Goal: Information Seeking & Learning: Check status

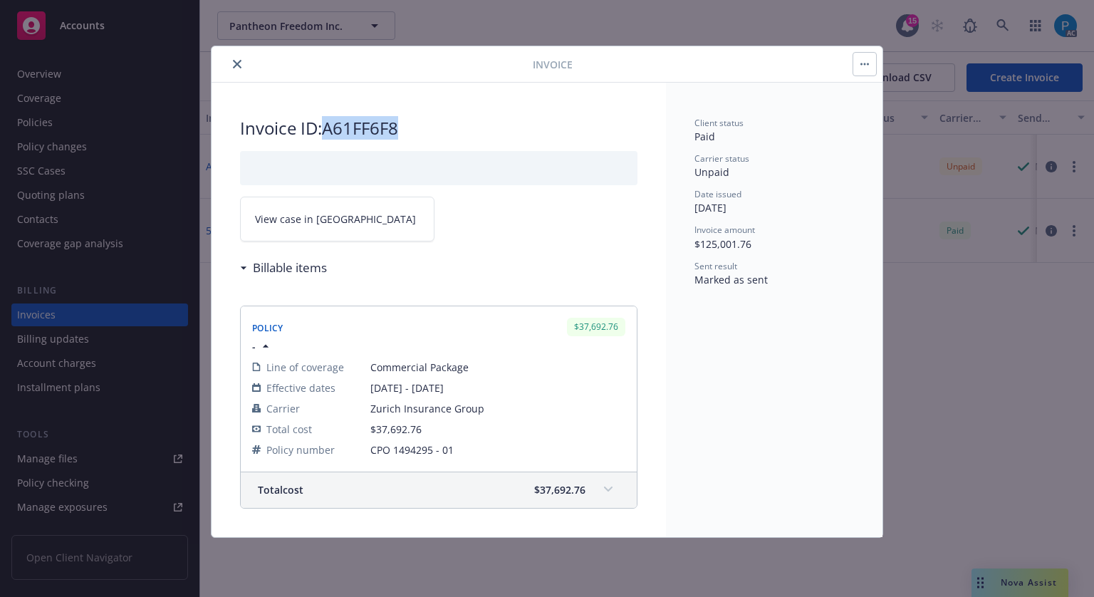
scroll to position [356, 0]
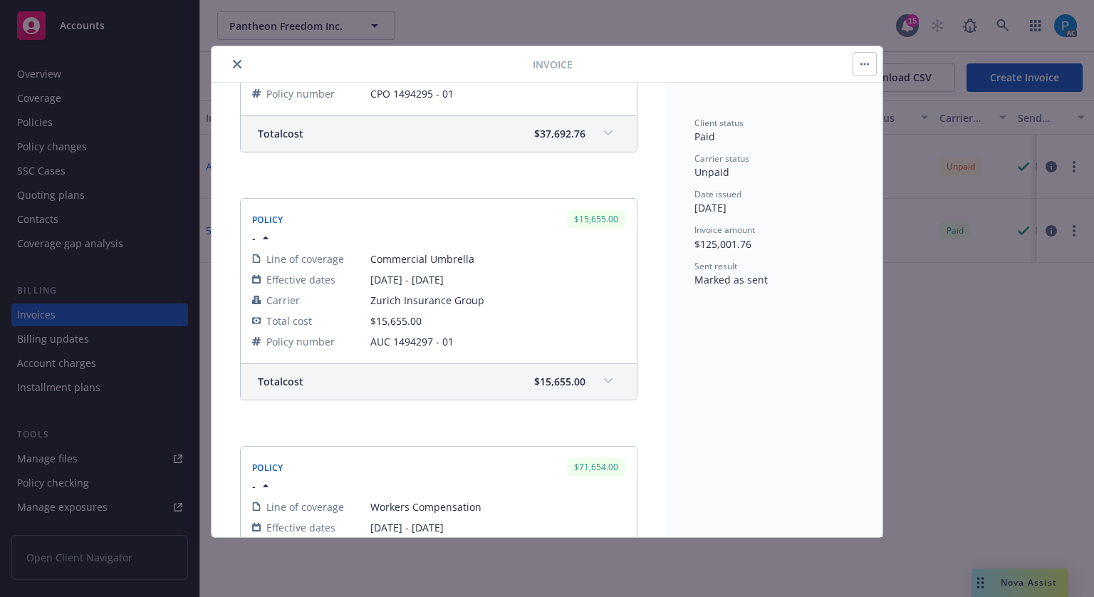
click at [231, 62] on button "close" at bounding box center [237, 64] width 17 height 17
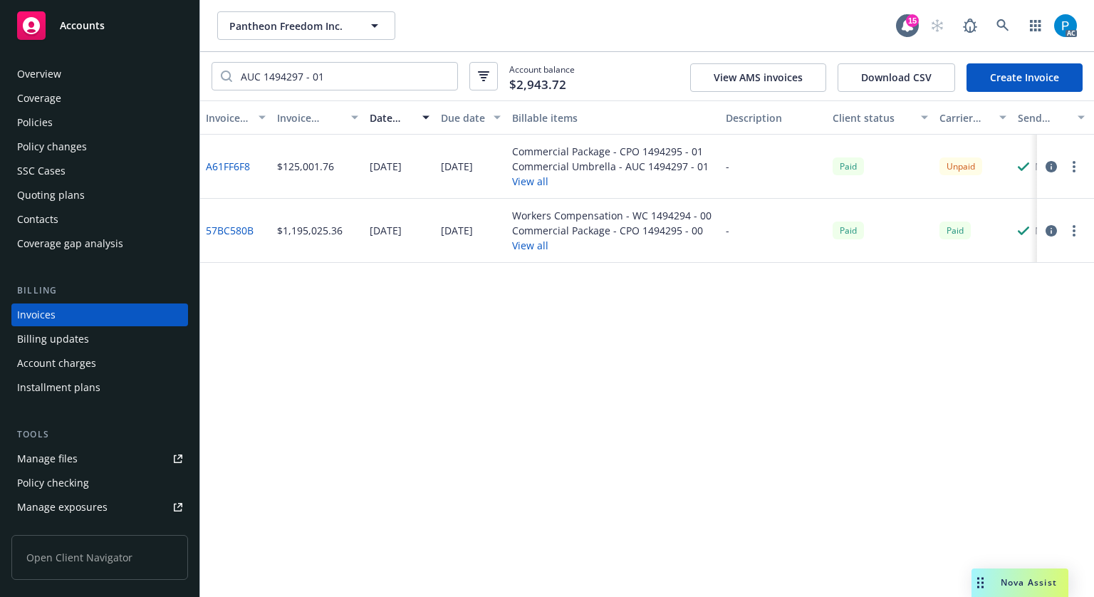
click at [124, 18] on div "Accounts" at bounding box center [99, 25] width 165 height 28
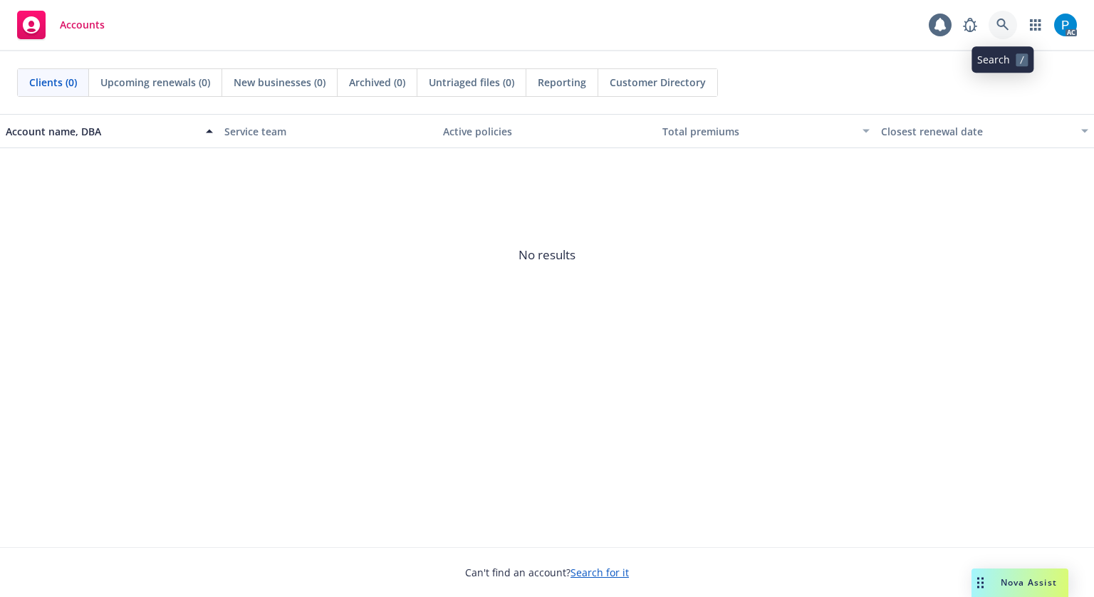
click at [1006, 27] on icon at bounding box center [1003, 25] width 12 height 12
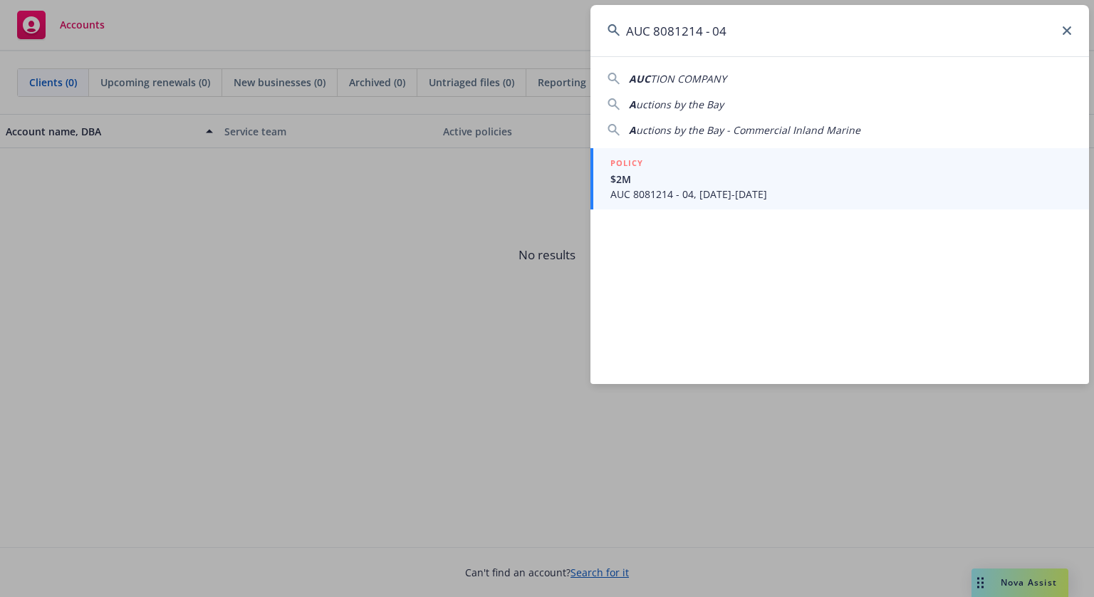
type input "AUC 8081214 - 04"
click at [699, 176] on span "$2M" at bounding box center [842, 179] width 462 height 15
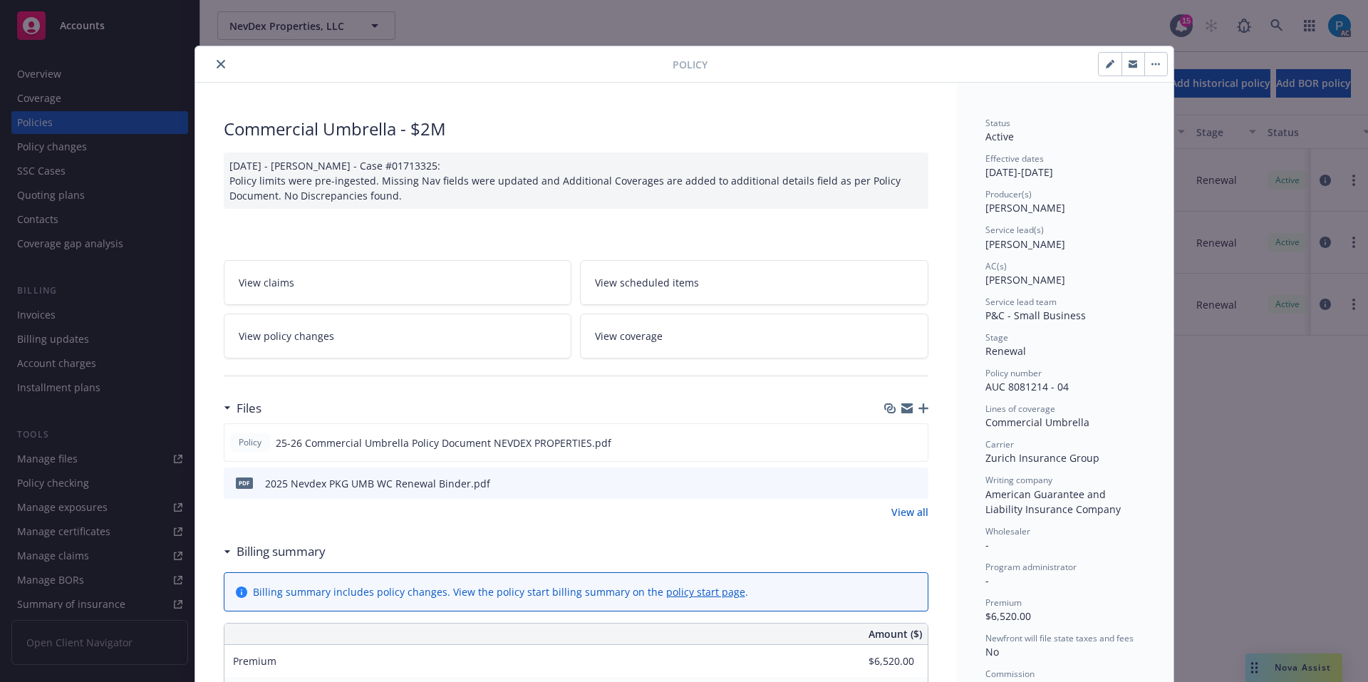
click at [221, 62] on button "close" at bounding box center [220, 64] width 17 height 17
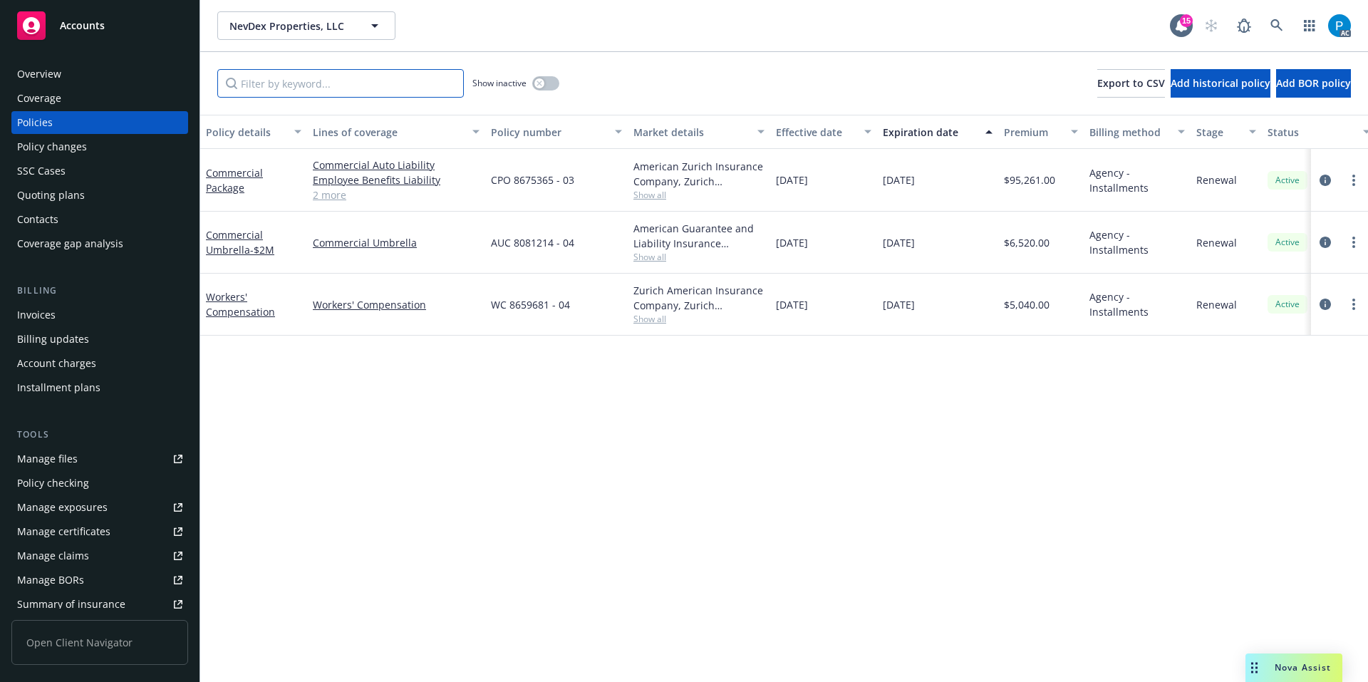
click at [321, 75] on input "Filter by keyword..." at bounding box center [340, 83] width 247 height 28
paste input "CPO 8675365 - 03"
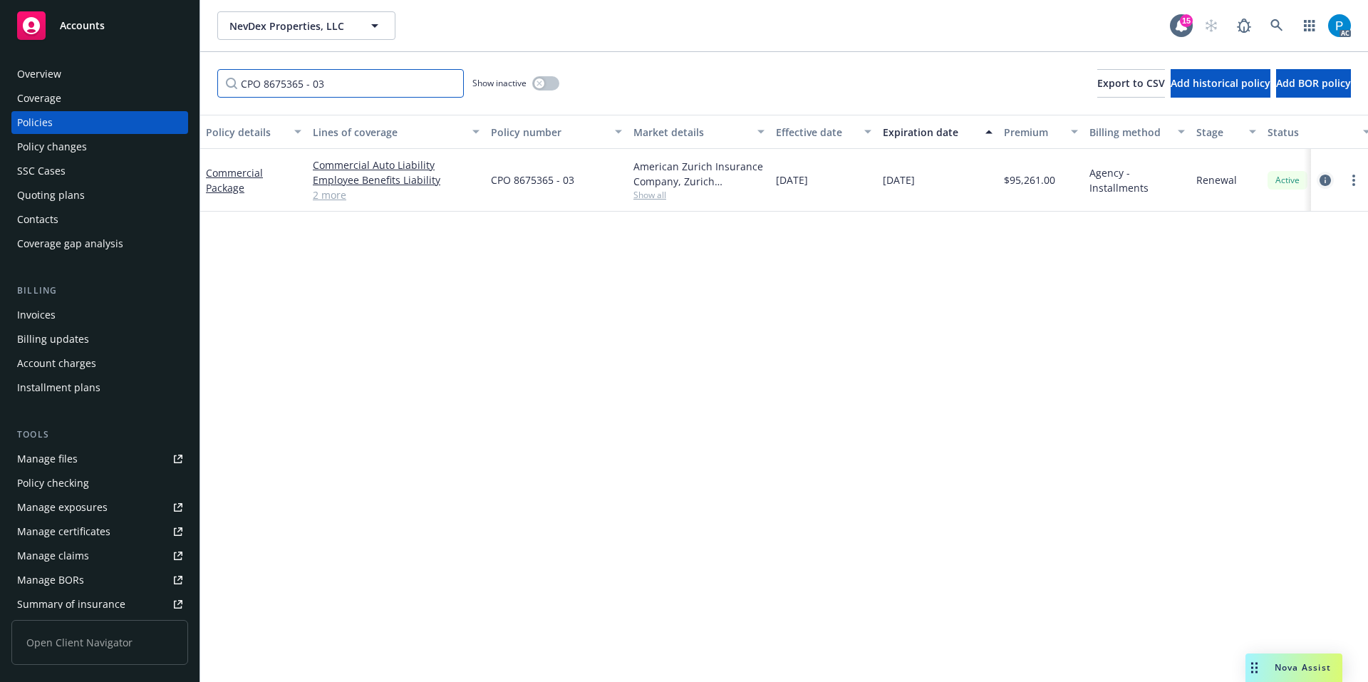
type input "CPO 8675365 - 03"
click at [1094, 186] on link "circleInformation" at bounding box center [1325, 180] width 17 height 17
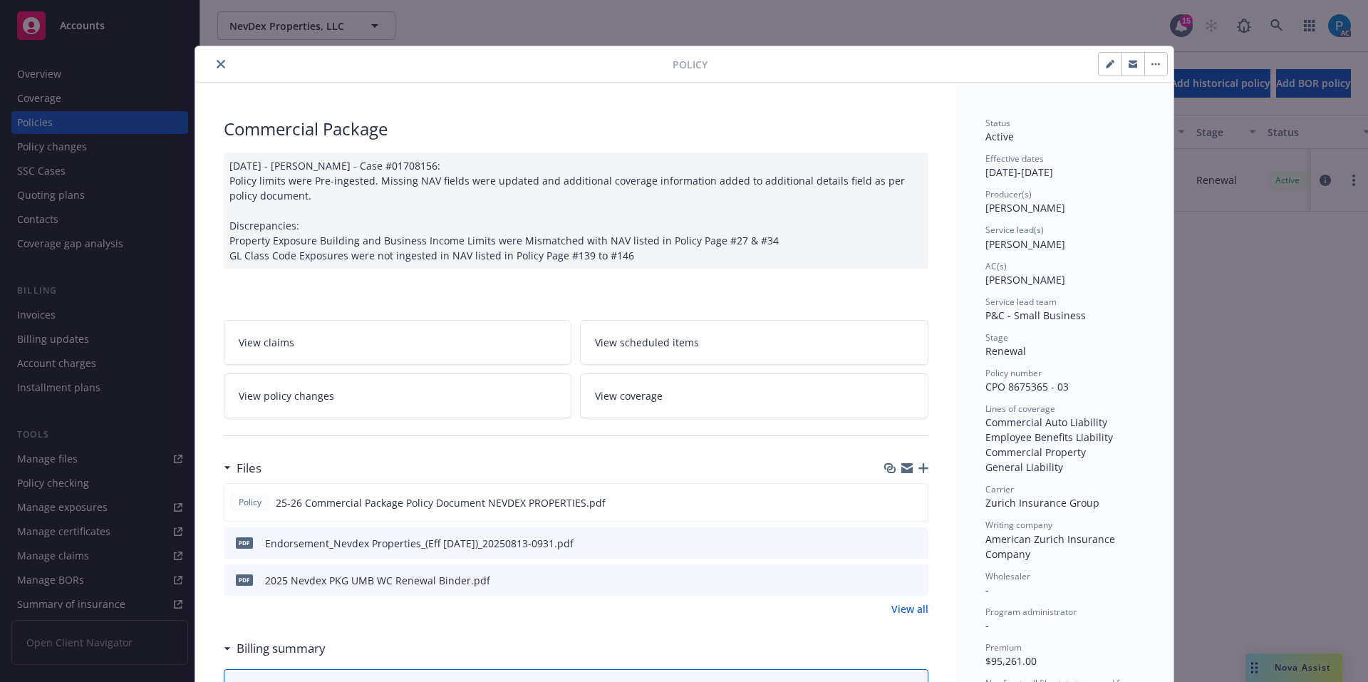
click at [217, 63] on icon "close" at bounding box center [221, 64] width 9 height 9
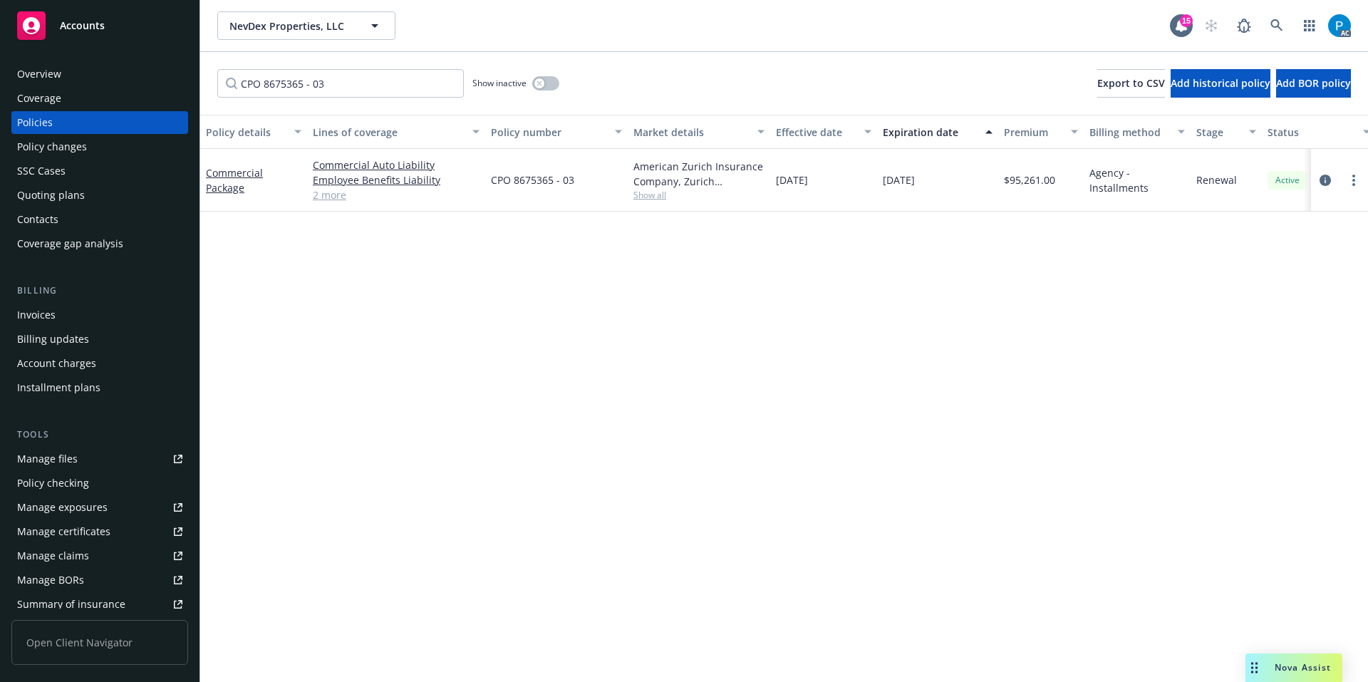
click at [73, 321] on div "Invoices" at bounding box center [99, 314] width 165 height 23
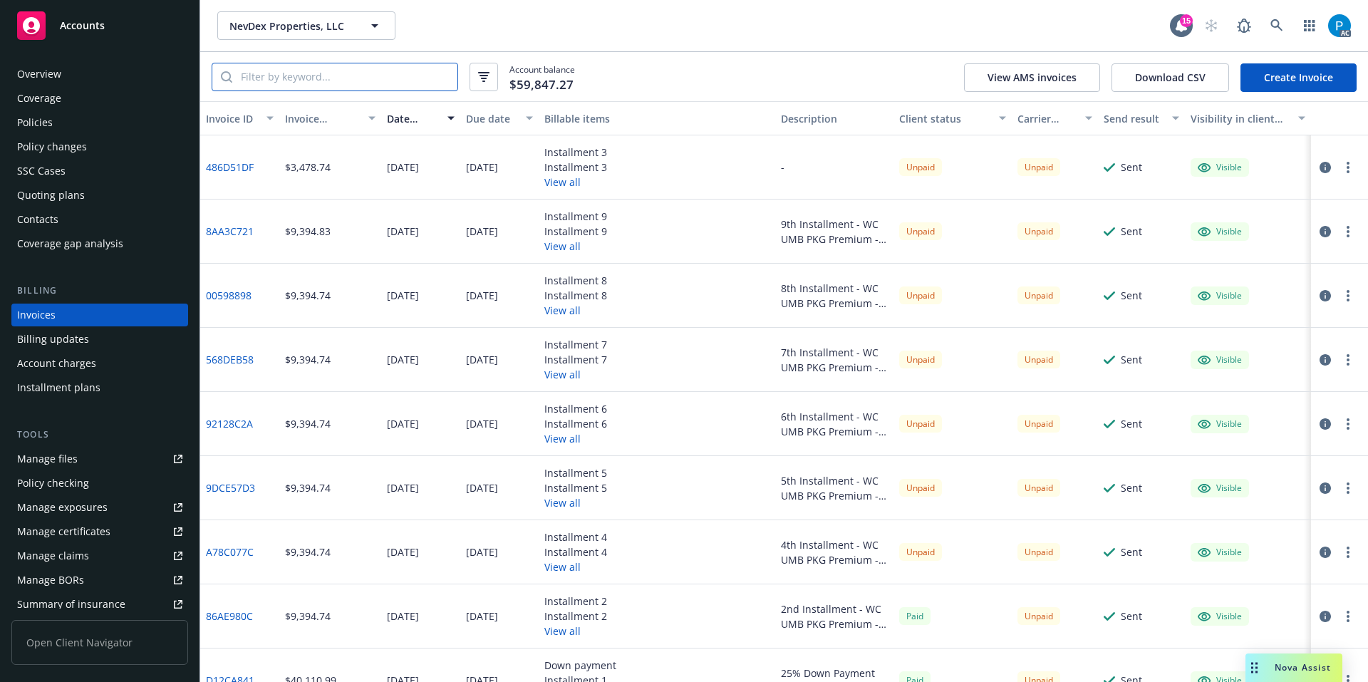
click at [343, 70] on input "search" at bounding box center [344, 76] width 225 height 27
paste input "486D51DF"
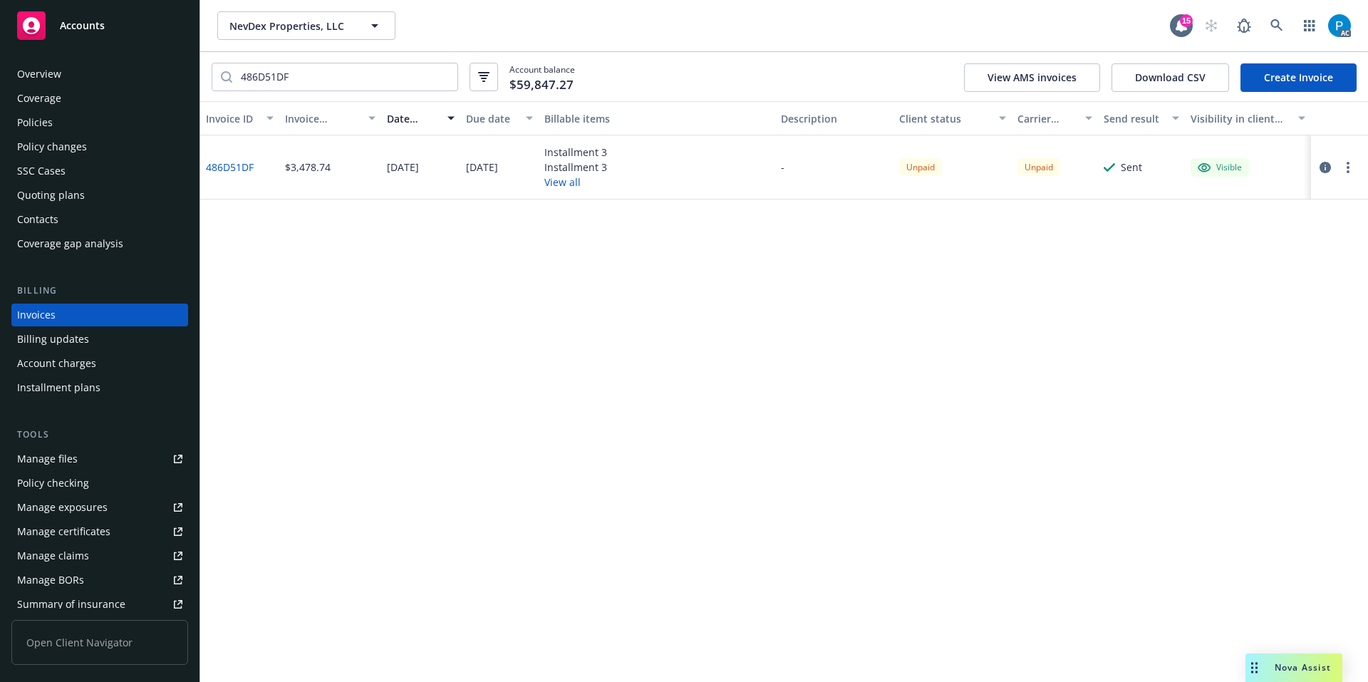
click at [1094, 167] on icon "button" at bounding box center [1324, 167] width 11 height 11
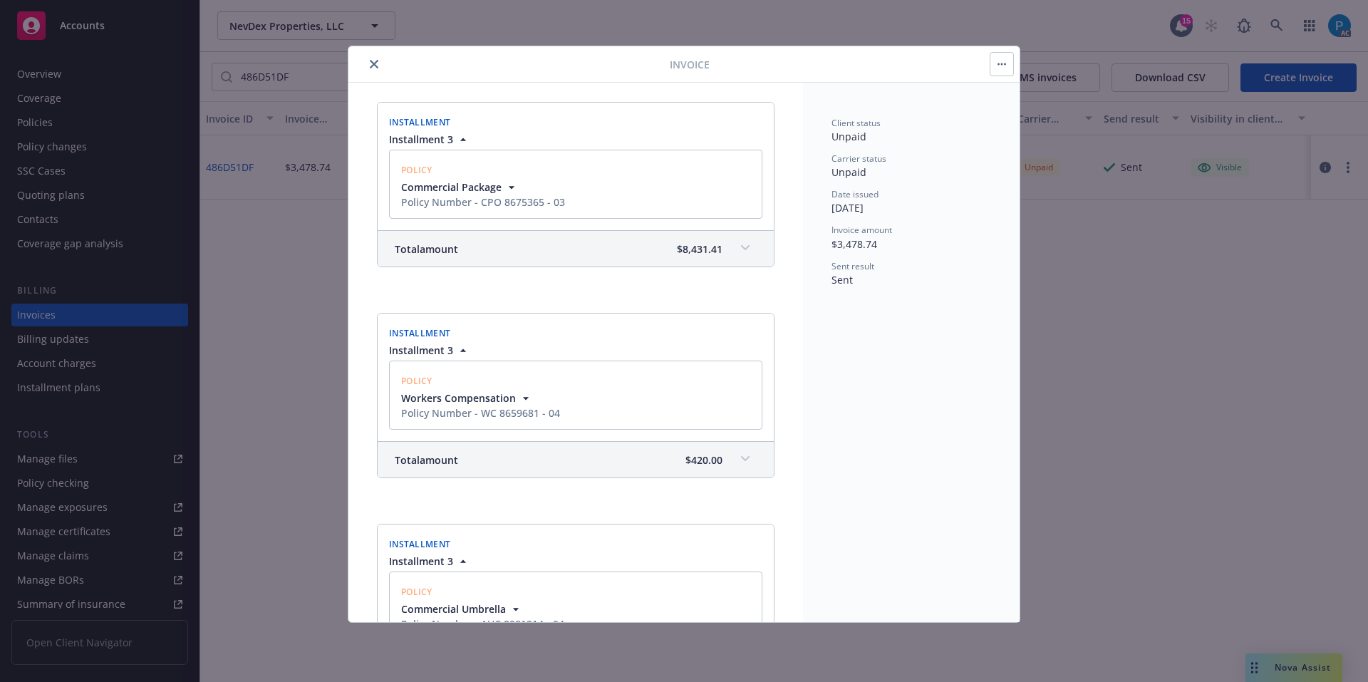
scroll to position [214, 0]
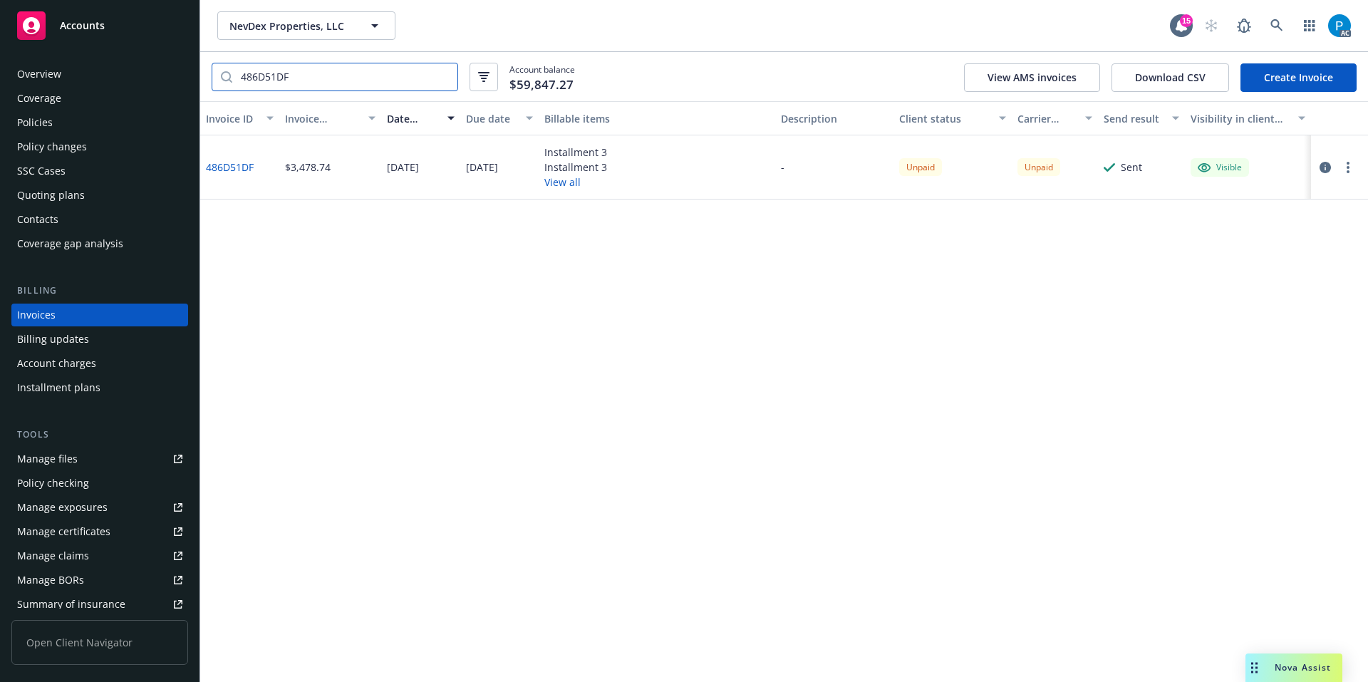
click at [404, 76] on input "486D51DF" at bounding box center [344, 76] width 225 height 27
paste input "A78C077C"
click at [404, 76] on input "486D51DFA78C077C" at bounding box center [344, 76] width 225 height 27
paste input "search"
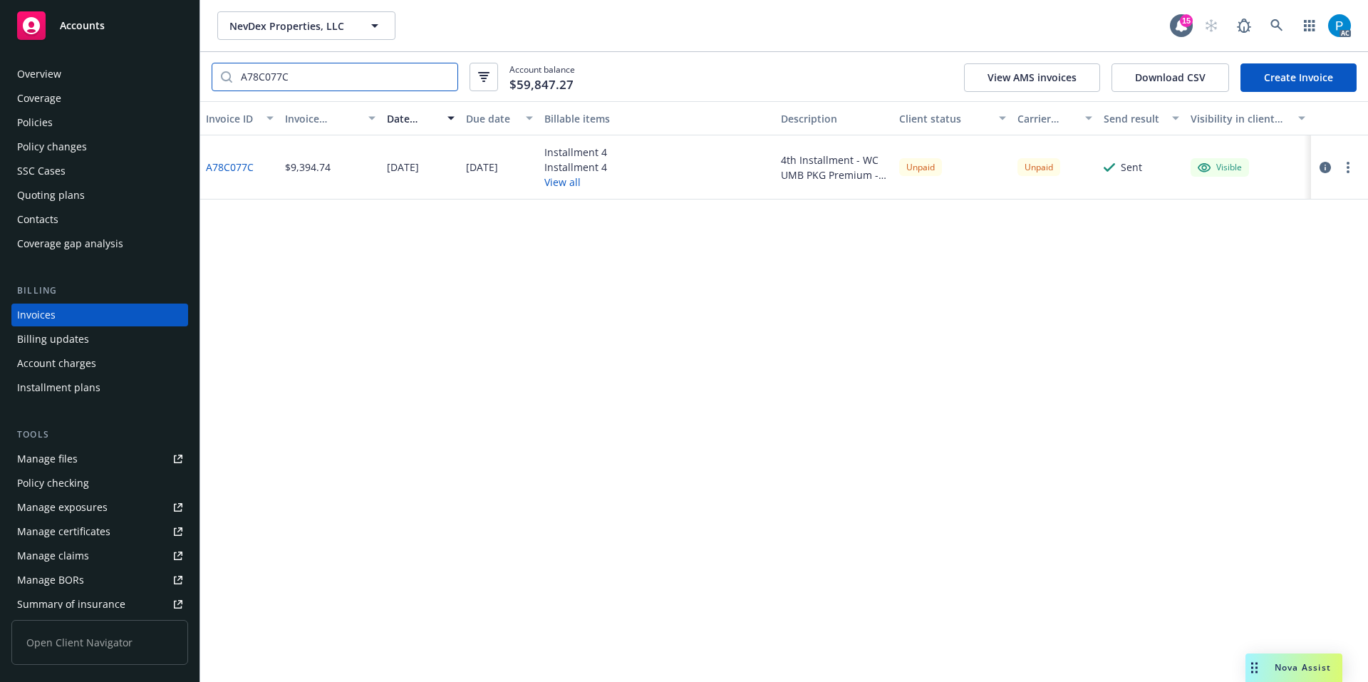
type input "A78C077C"
click at [1094, 170] on icon "button" at bounding box center [1324, 167] width 11 height 11
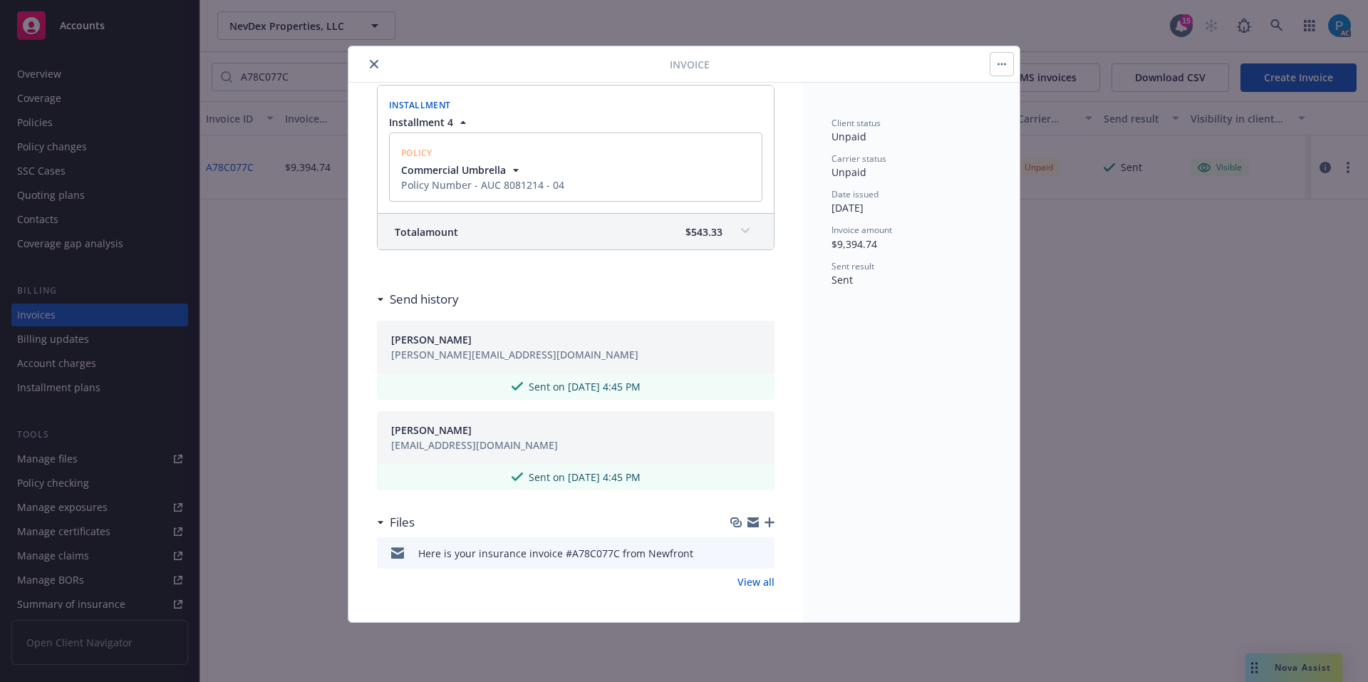
scroll to position [644, 0]
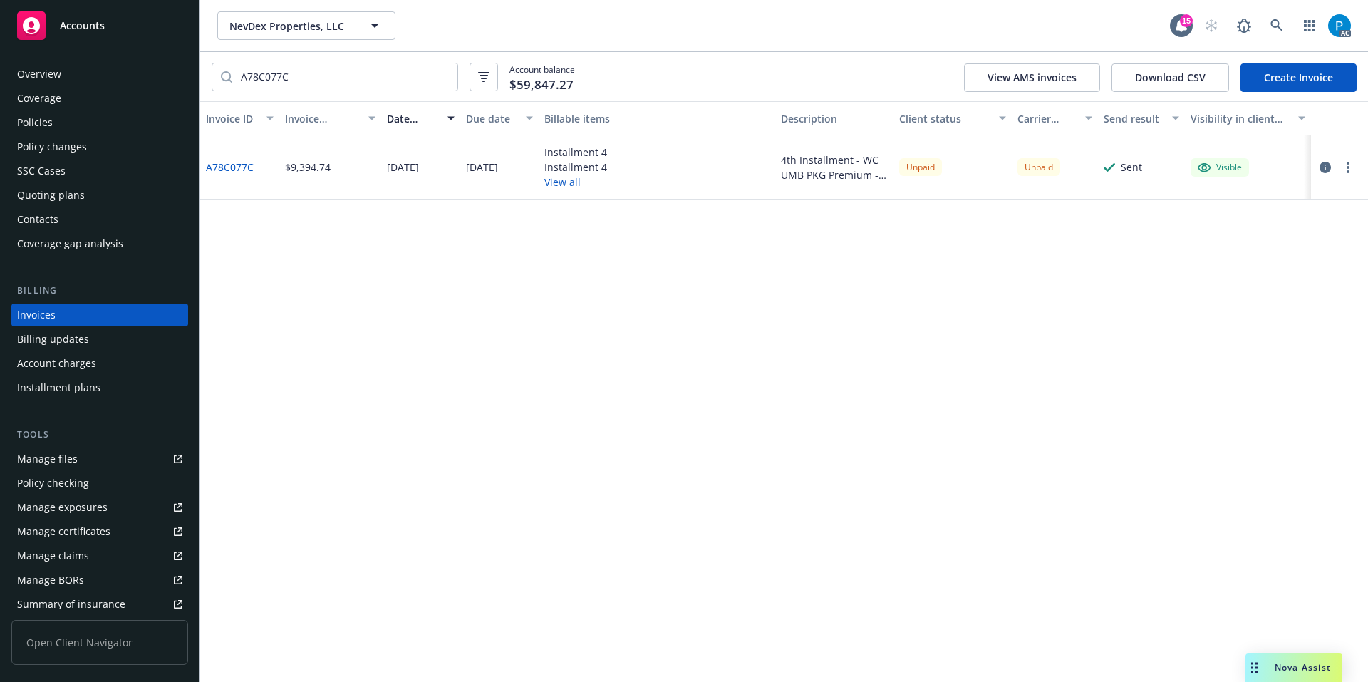
click at [93, 120] on div "Policies" at bounding box center [99, 122] width 165 height 23
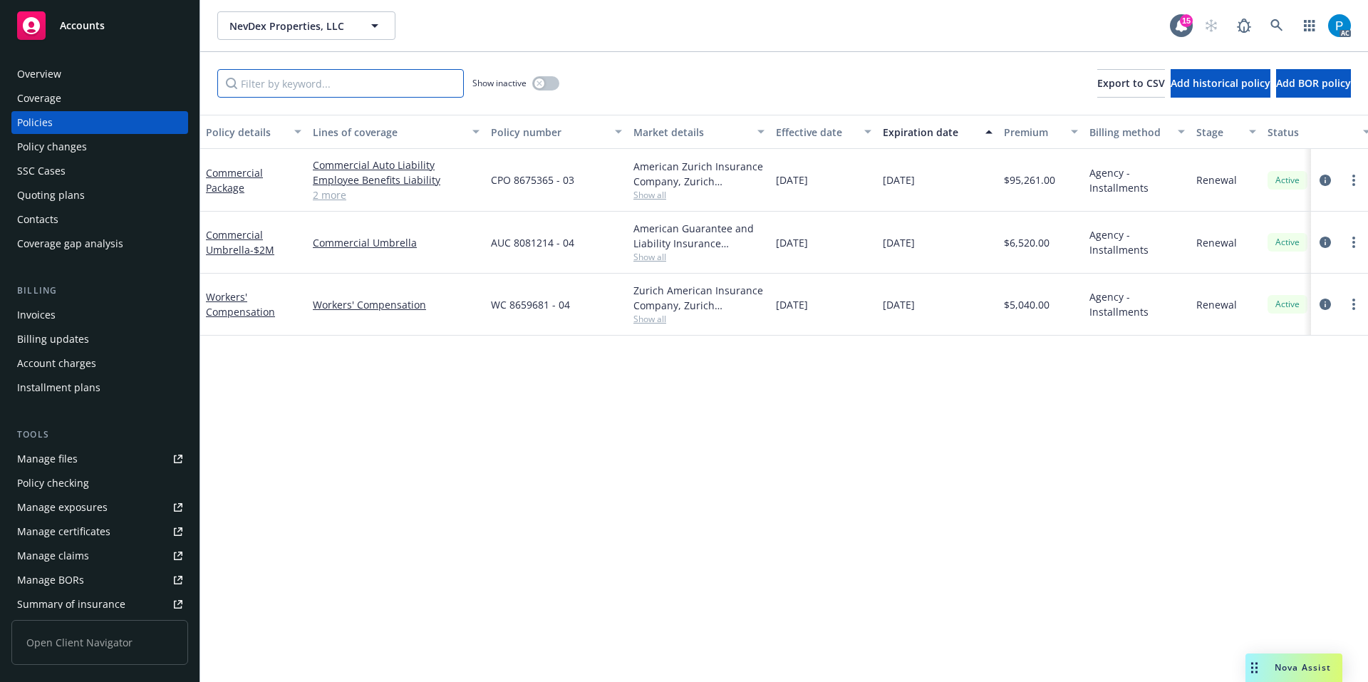
click at [391, 92] on input "Filter by keyword..." at bounding box center [340, 83] width 247 height 28
paste input "CPO 8675365 - 03"
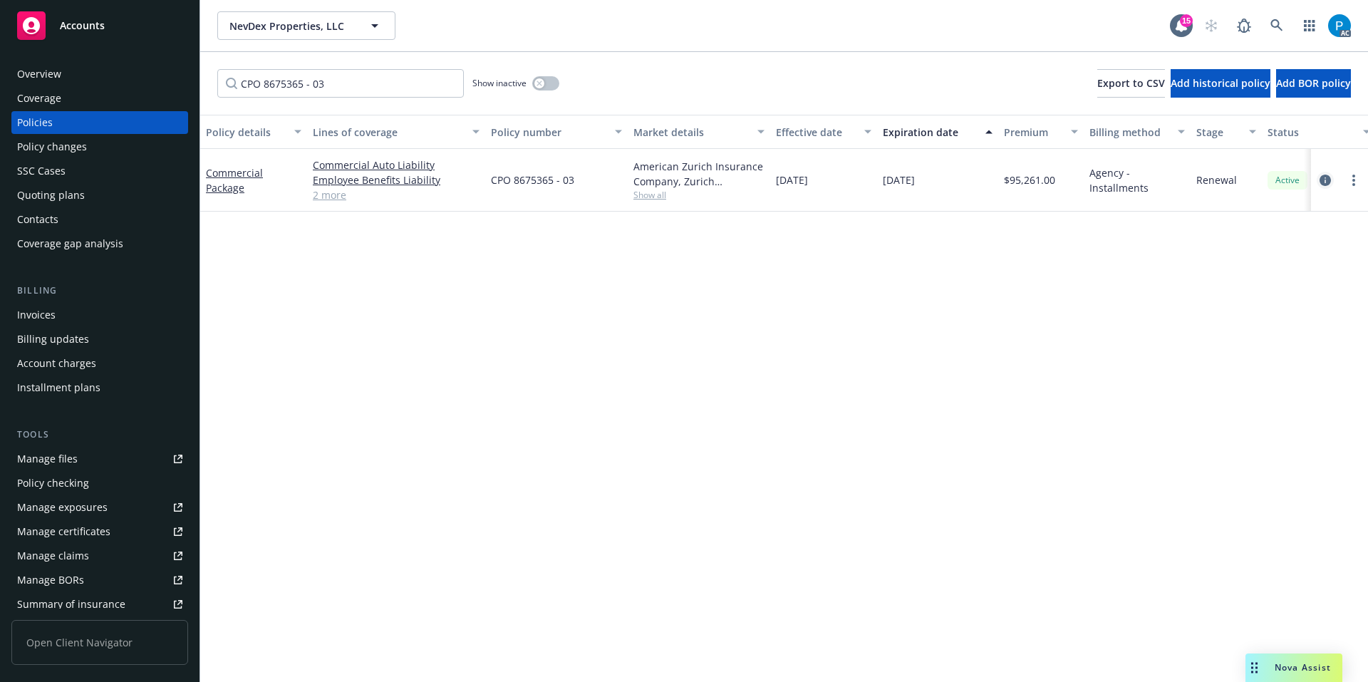
click at [1094, 185] on icon "circleInformation" at bounding box center [1324, 180] width 11 height 11
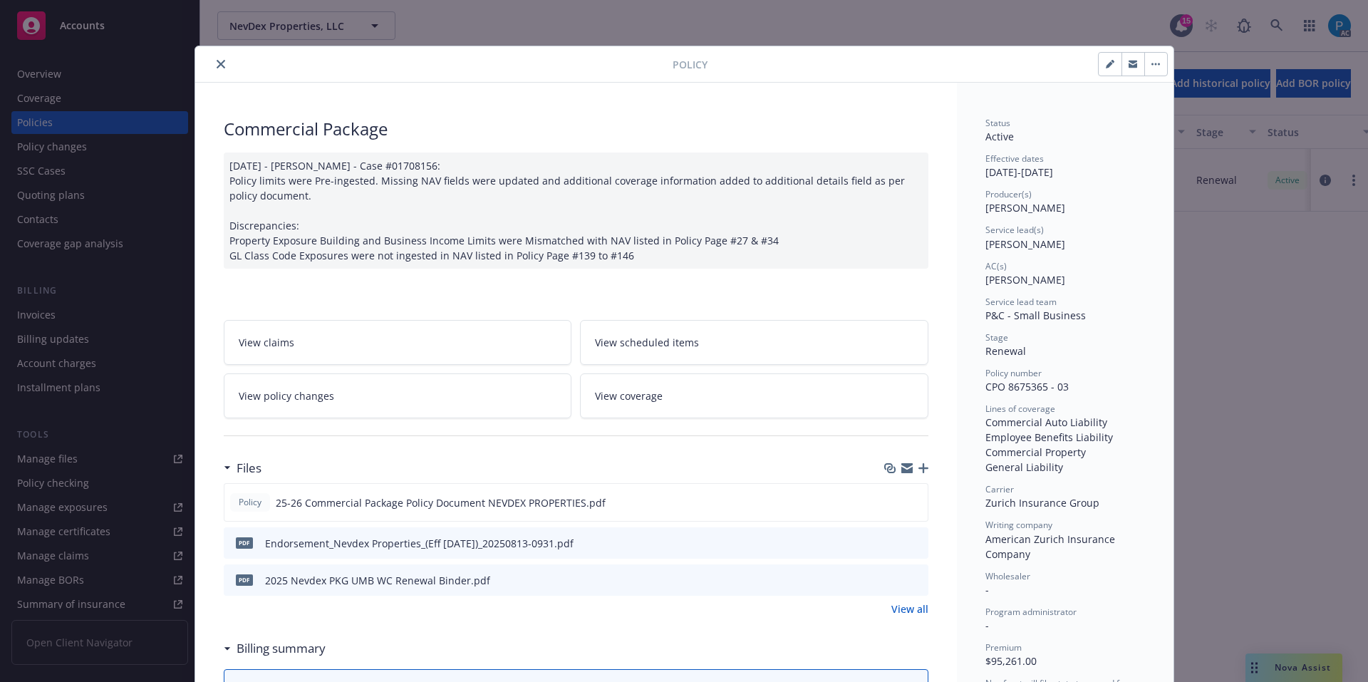
click at [212, 59] on button "close" at bounding box center [220, 64] width 17 height 17
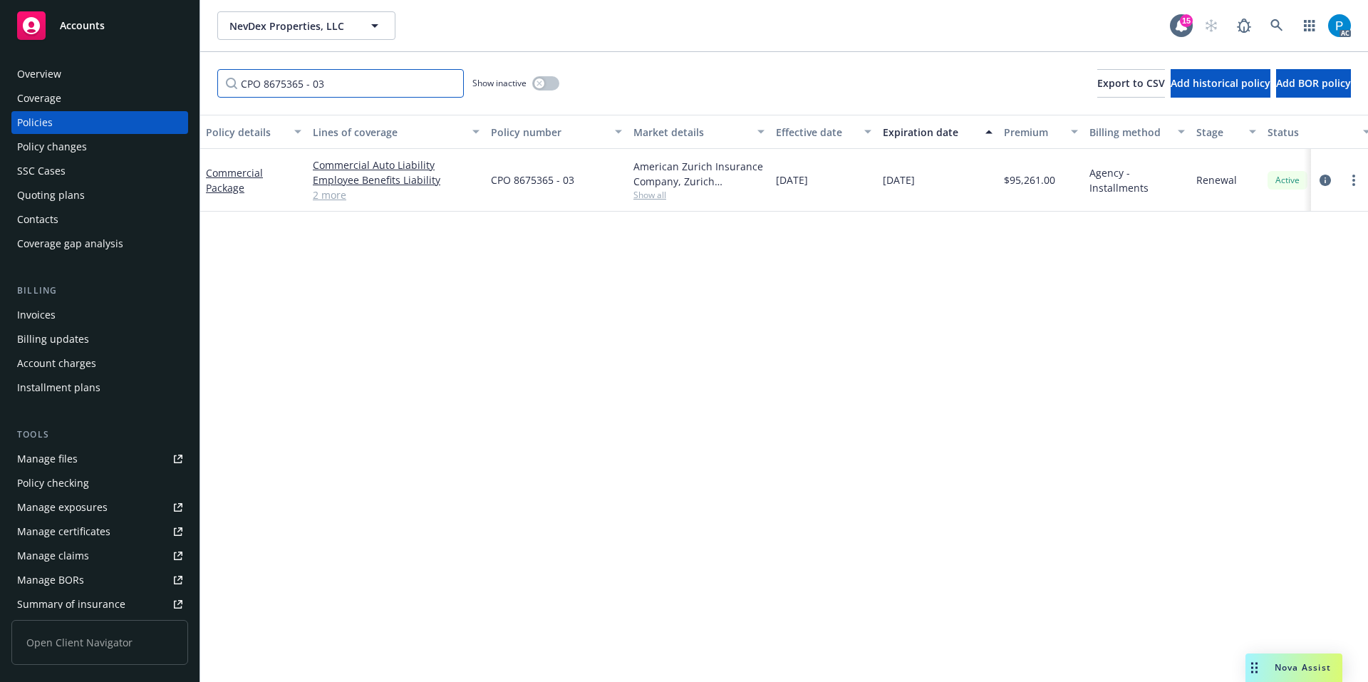
click at [333, 84] on input "CPO 8675365 - 03" at bounding box center [340, 83] width 247 height 28
paste input "WC 8659681 - 04"
type input "WC 8659681 - 04"
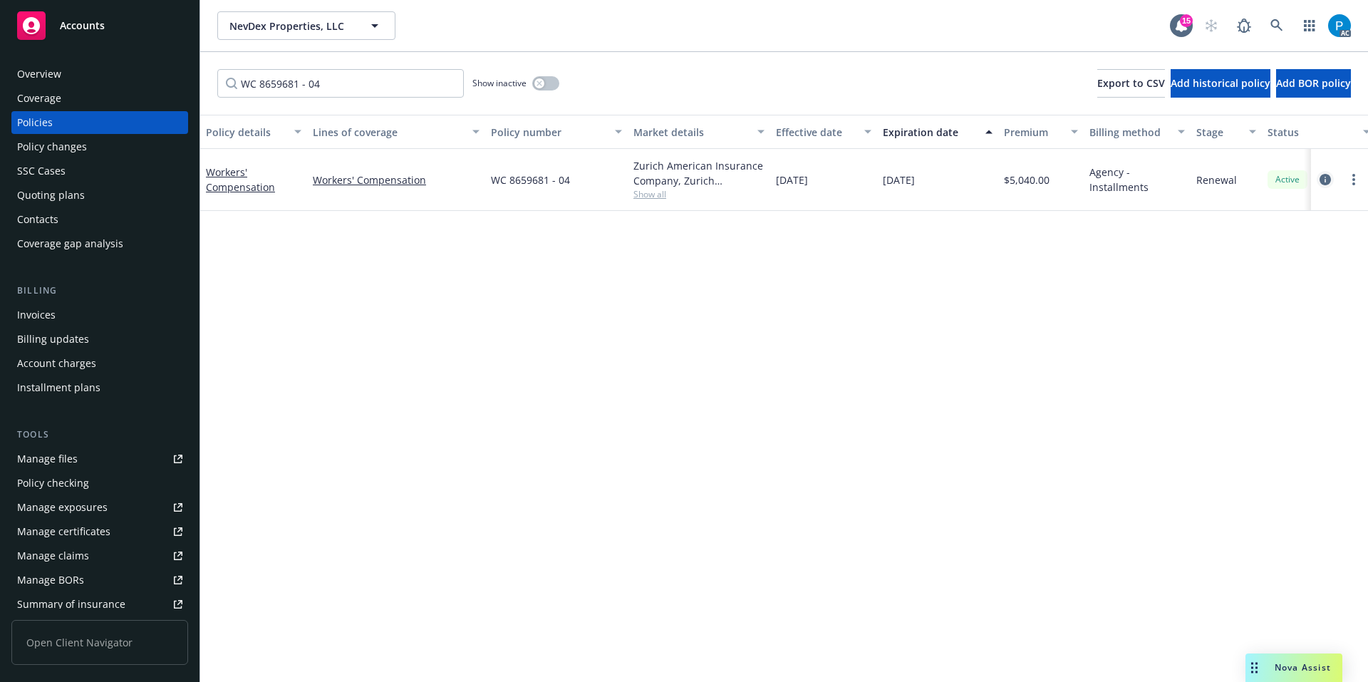
click at [1094, 177] on icon "circleInformation" at bounding box center [1324, 179] width 11 height 11
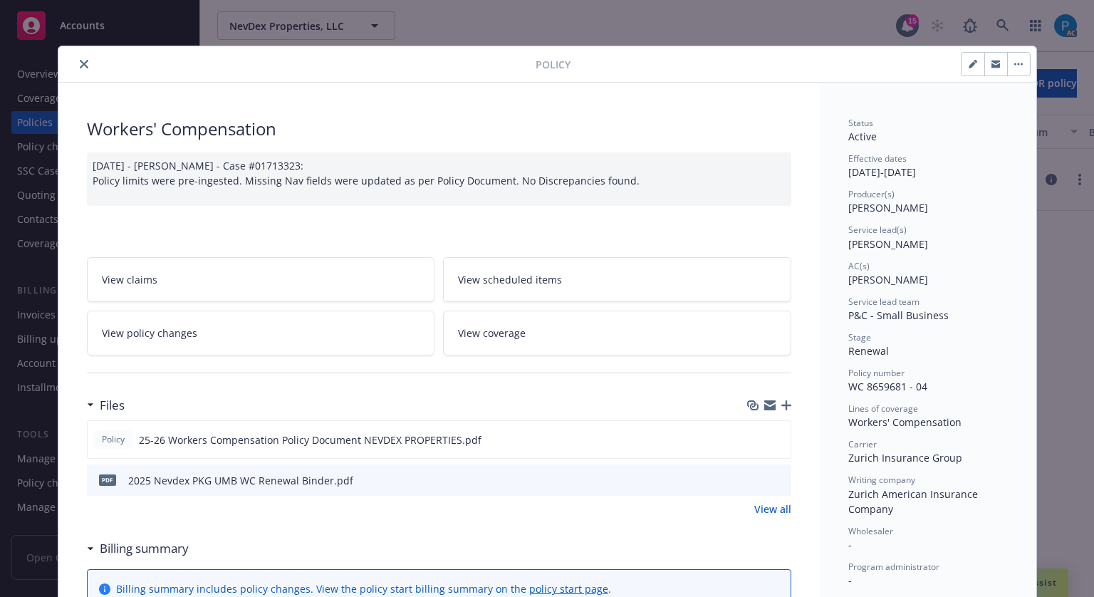
click at [83, 67] on button "close" at bounding box center [84, 64] width 17 height 17
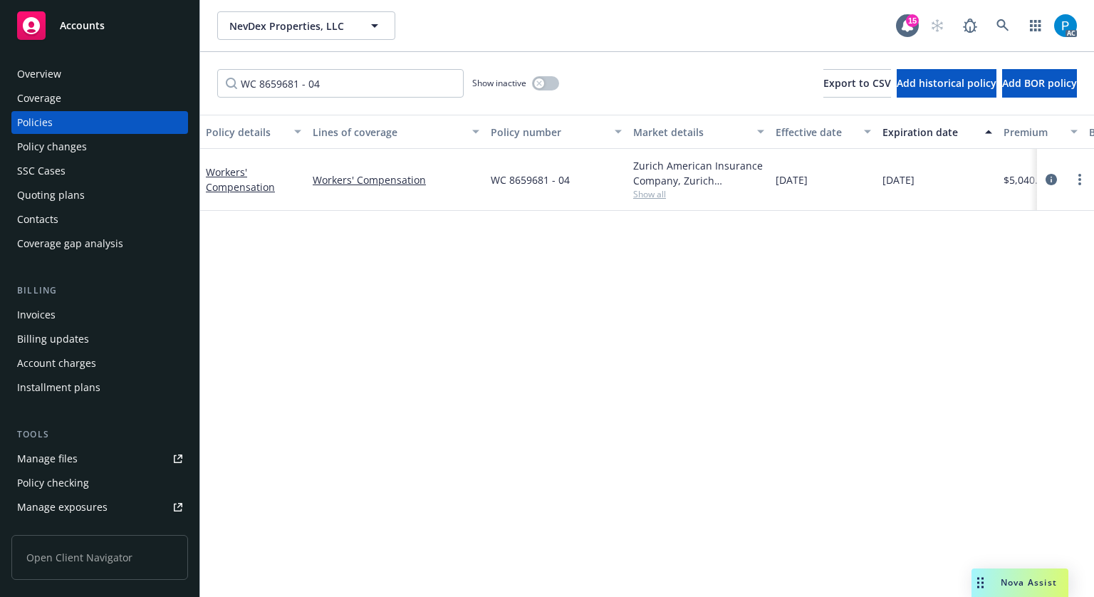
click at [41, 304] on div "Invoices" at bounding box center [36, 314] width 38 height 23
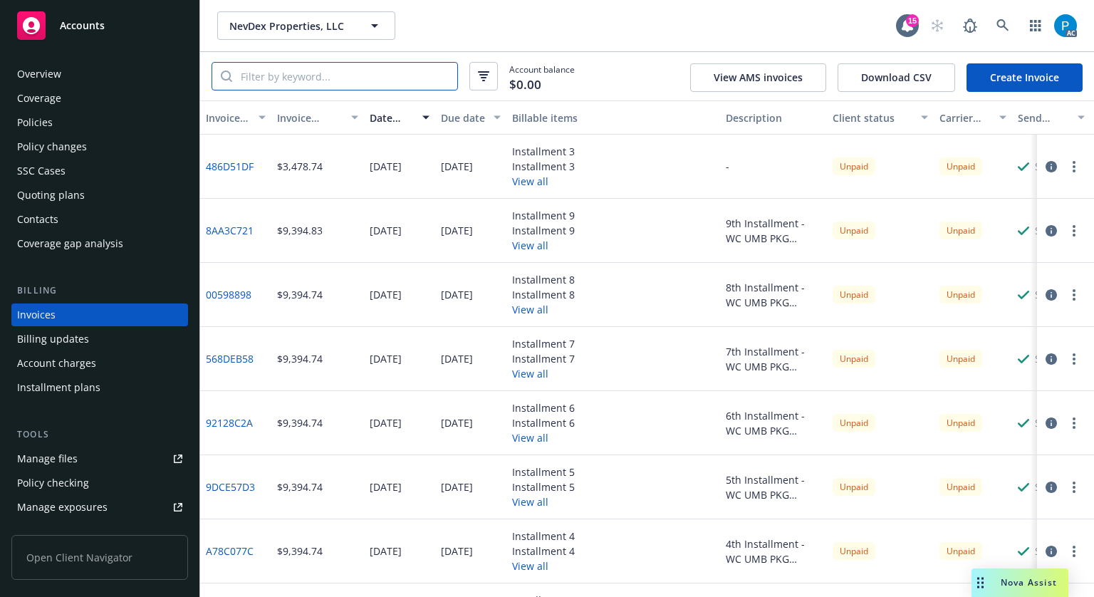
click at [314, 78] on input "search" at bounding box center [344, 76] width 225 height 27
paste input "D12CA841"
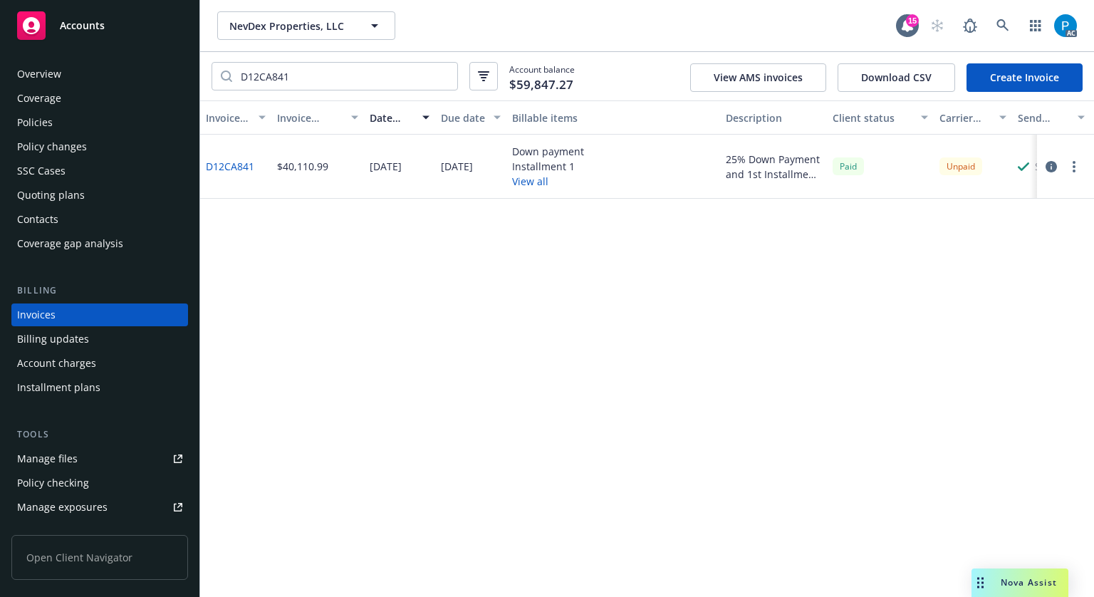
click at [1049, 165] on icon "button" at bounding box center [1051, 166] width 11 height 11
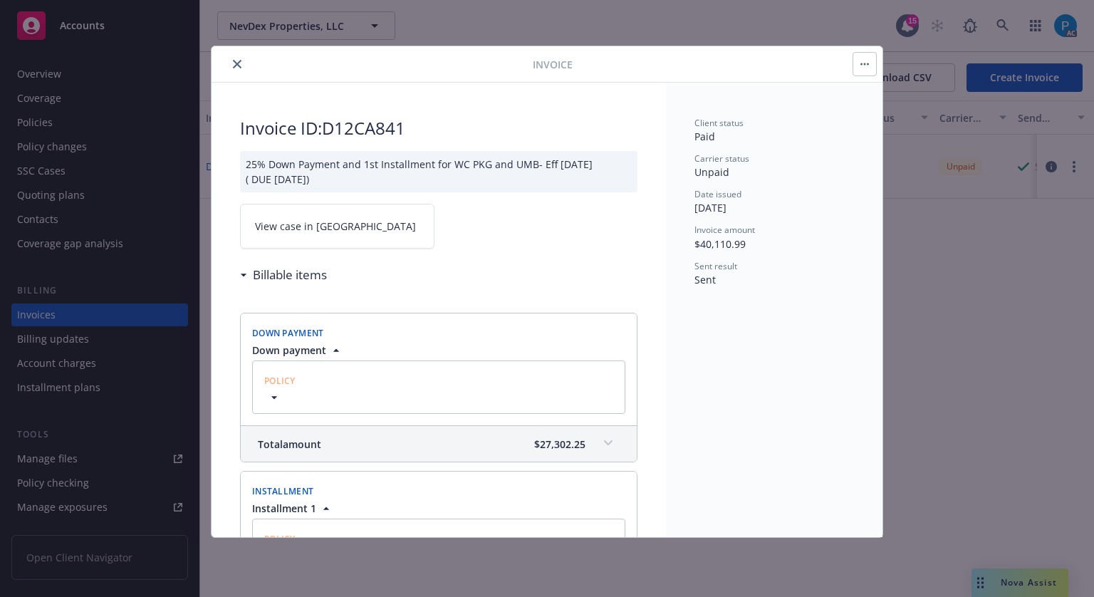
click at [336, 218] on link "View case in [GEOGRAPHIC_DATA]" at bounding box center [337, 226] width 194 height 45
click at [236, 54] on div "Invoice" at bounding box center [547, 64] width 671 height 36
click at [243, 63] on button "close" at bounding box center [237, 64] width 17 height 17
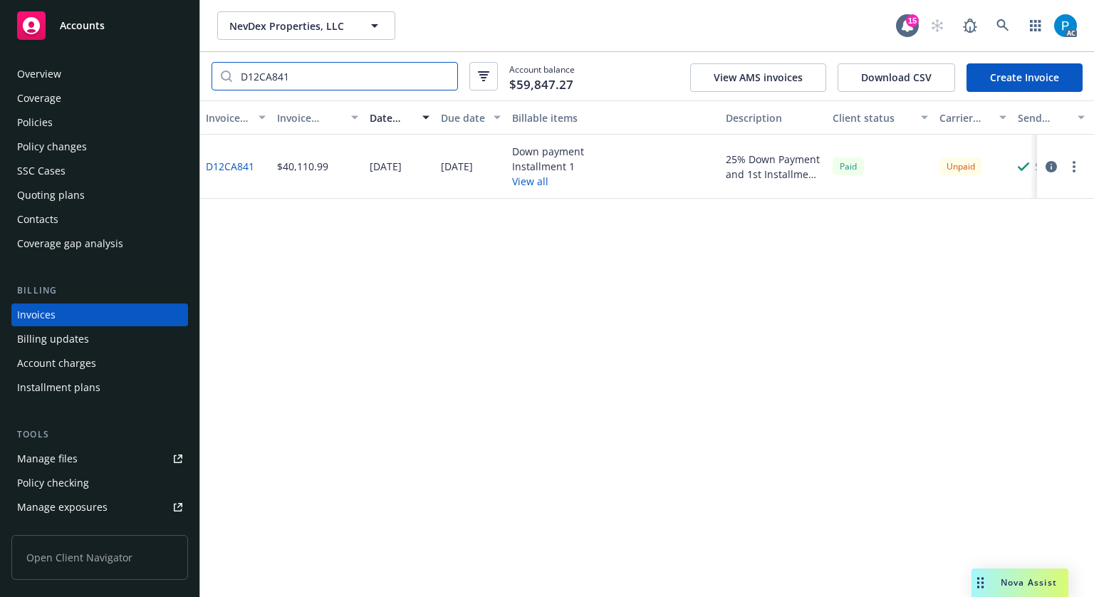
click at [333, 79] on input "D12CA841" at bounding box center [344, 76] width 225 height 27
paste input "86AE980C"
type input "86AE980C"
click at [1047, 171] on icon "button" at bounding box center [1051, 166] width 11 height 11
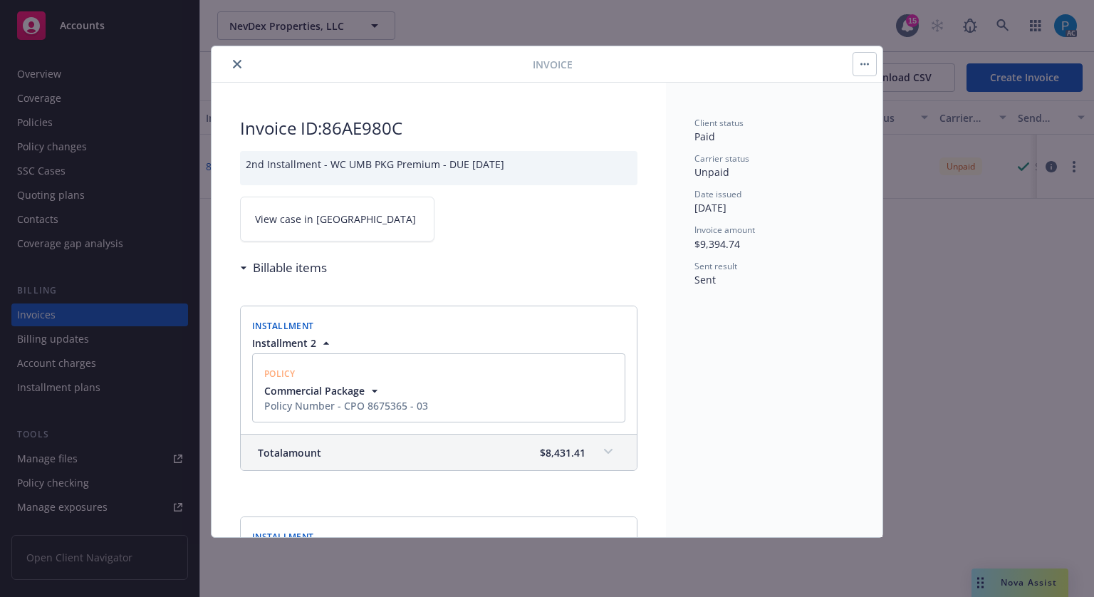
click at [333, 217] on link "View case in [GEOGRAPHIC_DATA]" at bounding box center [337, 219] width 194 height 45
click at [235, 66] on icon "close" at bounding box center [237, 64] width 9 height 9
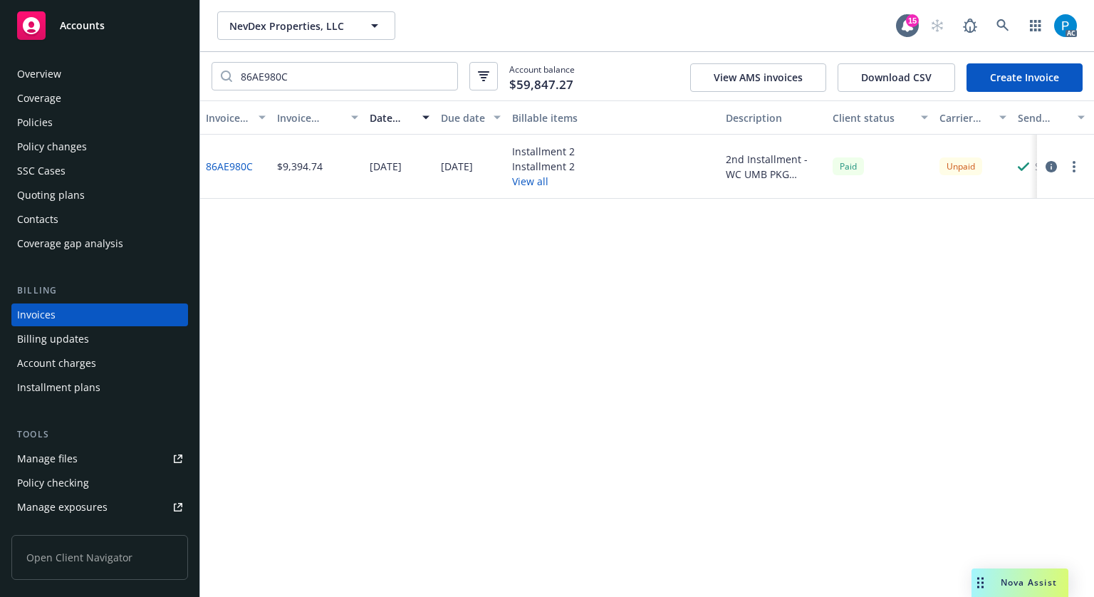
click at [80, 119] on div "Policies" at bounding box center [99, 122] width 165 height 23
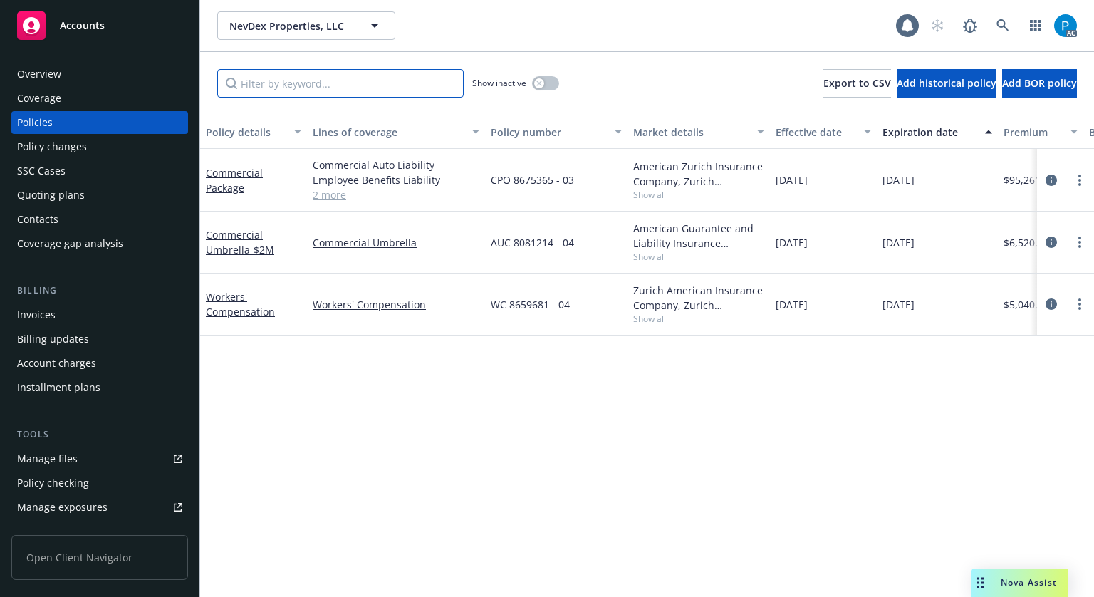
click at [296, 82] on input "Filter by keyword..." at bounding box center [340, 83] width 247 height 28
paste input "CPO 8675365 - 03"
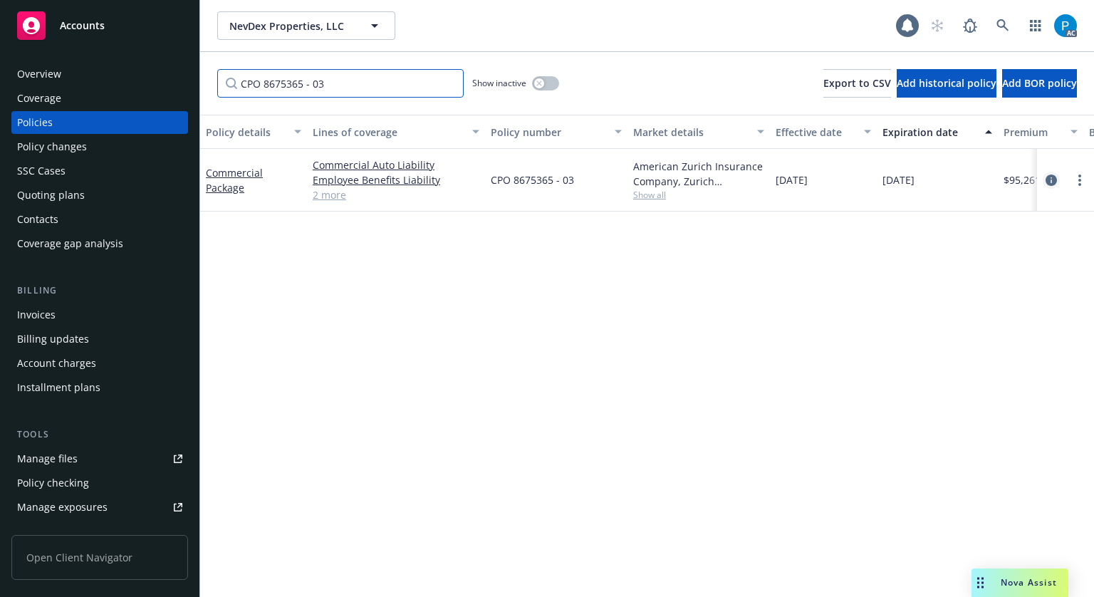
type input "CPO 8675365 - 03"
click at [1046, 182] on icon "circleInformation" at bounding box center [1051, 180] width 11 height 11
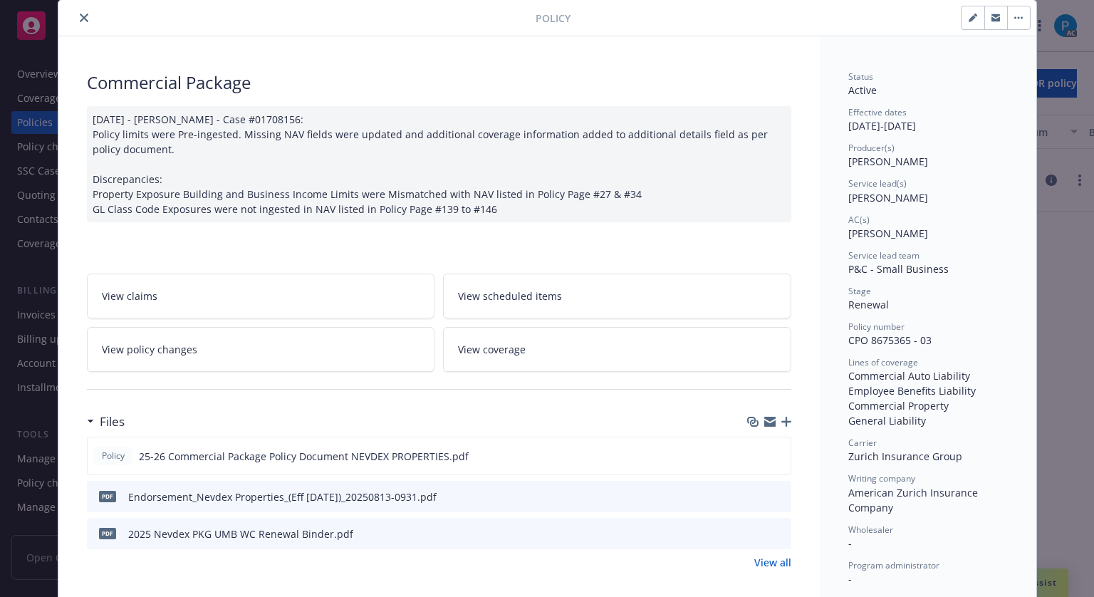
scroll to position [71, 0]
